Goal: Book appointment/travel/reservation

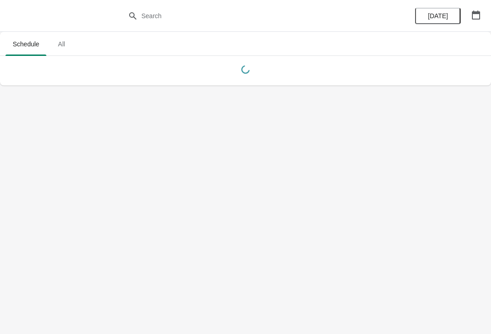
click at [146, 85] on body "Schedule All Schedule All [DATE]" at bounding box center [245, 167] width 491 height 334
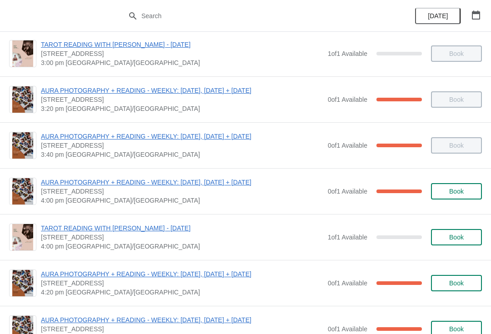
scroll to position [573, 0]
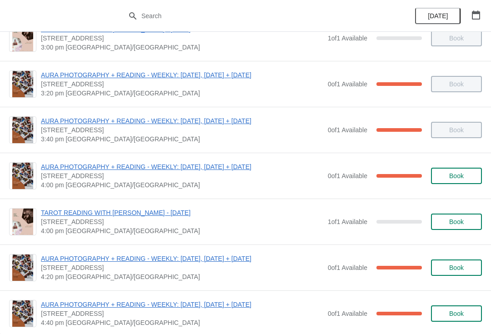
click at [459, 221] on span "Book" at bounding box center [456, 221] width 15 height 7
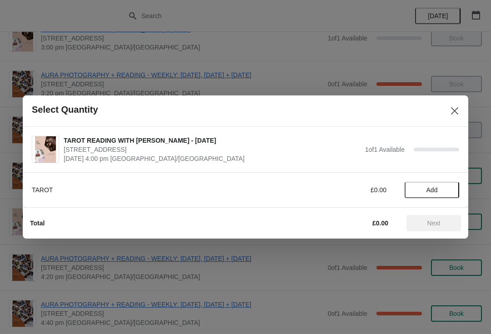
click at [437, 188] on span "Add" at bounding box center [431, 189] width 11 height 7
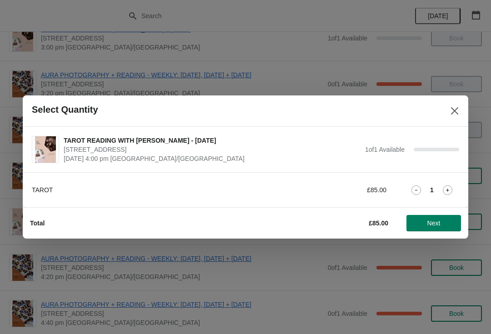
click at [438, 221] on span "Next" at bounding box center [433, 222] width 13 height 7
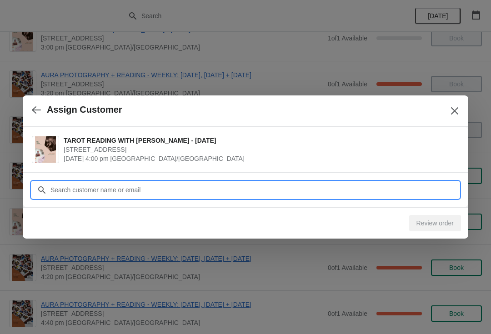
click at [183, 185] on input "Customer" at bounding box center [254, 190] width 409 height 16
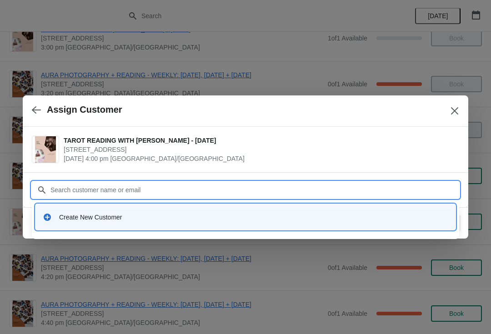
click at [119, 217] on div "Create New Customer" at bounding box center [253, 217] width 389 height 9
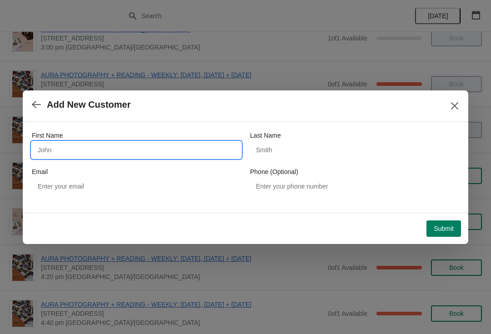
click at [83, 146] on input "First Name" at bounding box center [136, 150] width 209 height 16
type input "A kite"
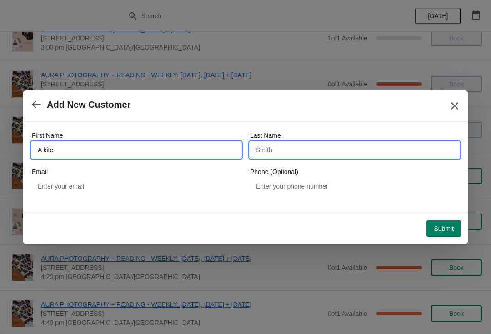
click at [295, 151] on input "Last Name" at bounding box center [354, 150] width 209 height 16
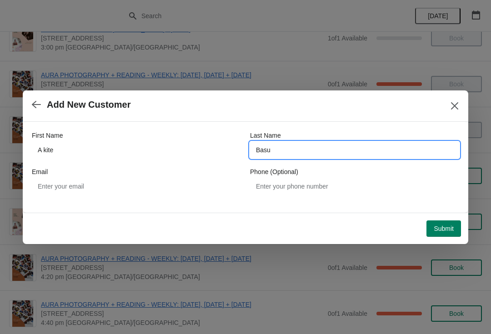
type input "Basu"
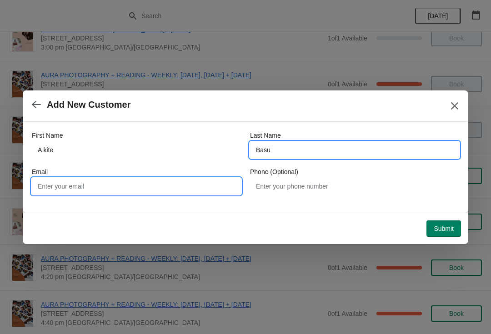
click at [90, 182] on input "Email" at bounding box center [136, 186] width 209 height 16
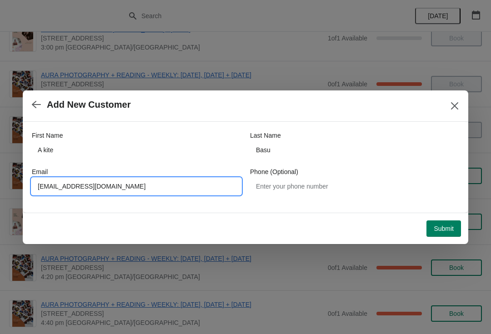
type input "[EMAIL_ADDRESS][DOMAIN_NAME]"
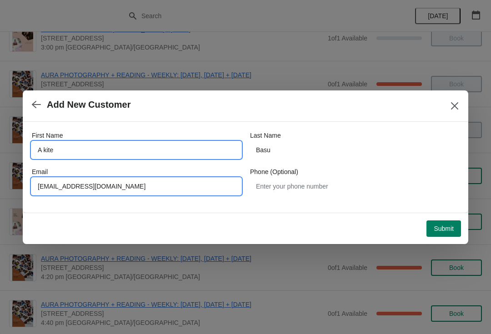
click at [68, 147] on input "A kite" at bounding box center [136, 150] width 209 height 16
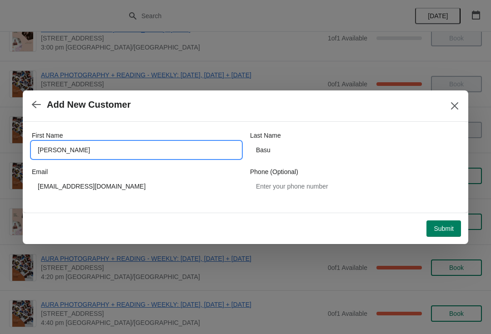
type input "[PERSON_NAME]"
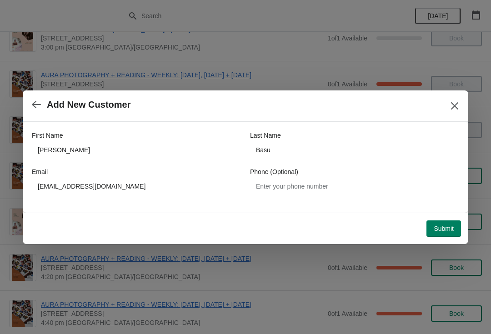
click at [443, 233] on button "Submit" at bounding box center [443, 228] width 35 height 16
